Goal: Task Accomplishment & Management: Use online tool/utility

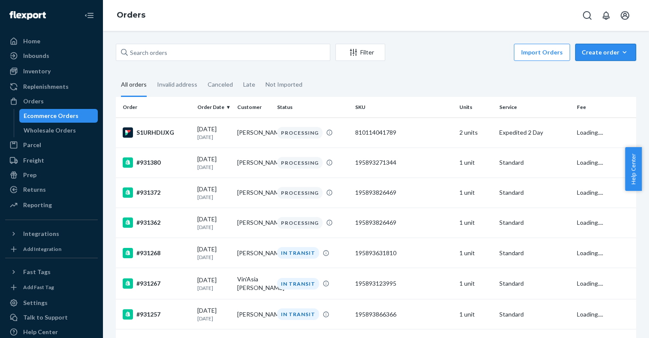
click at [598, 53] on div "Create order" at bounding box center [605, 52] width 48 height 9
click at [602, 75] on span "Ecommerce order" at bounding box center [610, 73] width 53 height 6
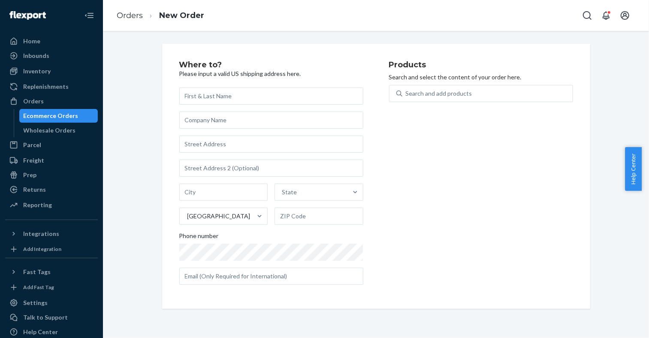
click at [505, 103] on div "Search and add products" at bounding box center [481, 98] width 184 height 27
click at [502, 95] on div "Search and add products" at bounding box center [487, 93] width 170 height 15
click at [406, 95] on input "Search and add products" at bounding box center [406, 93] width 1 height 9
paste input "195893334520"
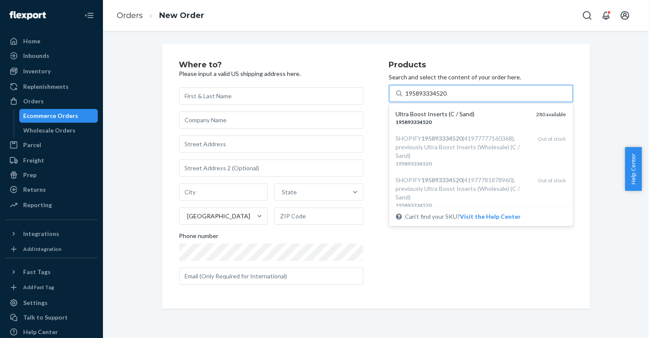
type input "195893334520"
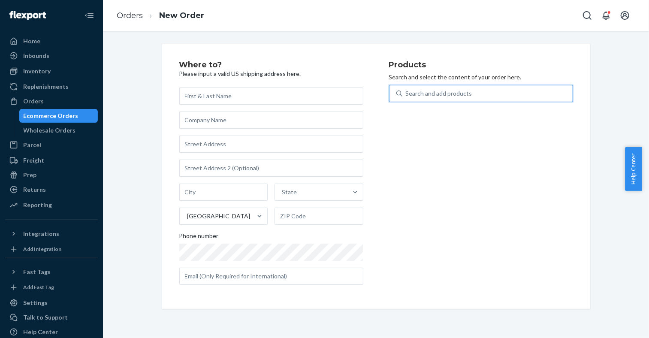
paste input "195893909285"
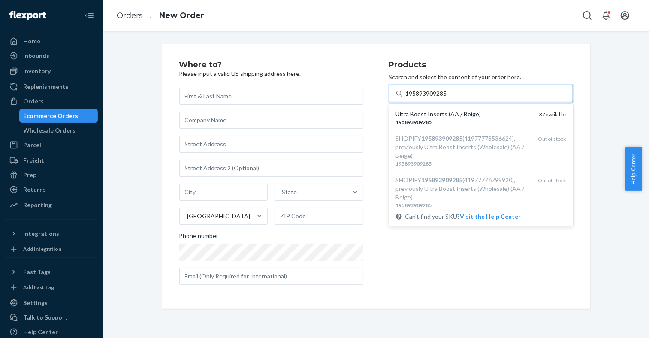
type input "195893909285"
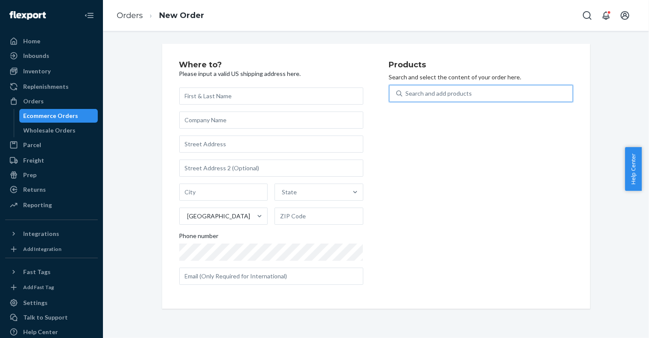
paste input "195893866366"
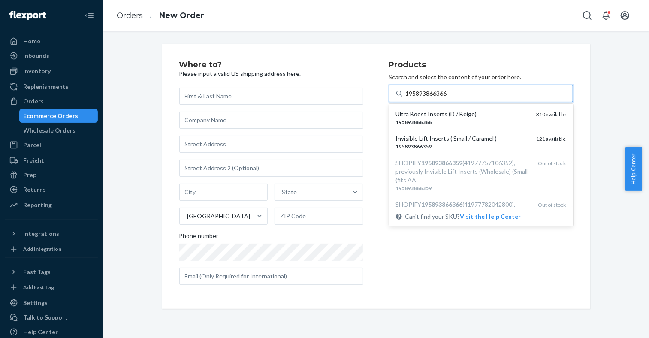
type input "195893866366"
